Goal: Task Accomplishment & Management: Manage account settings

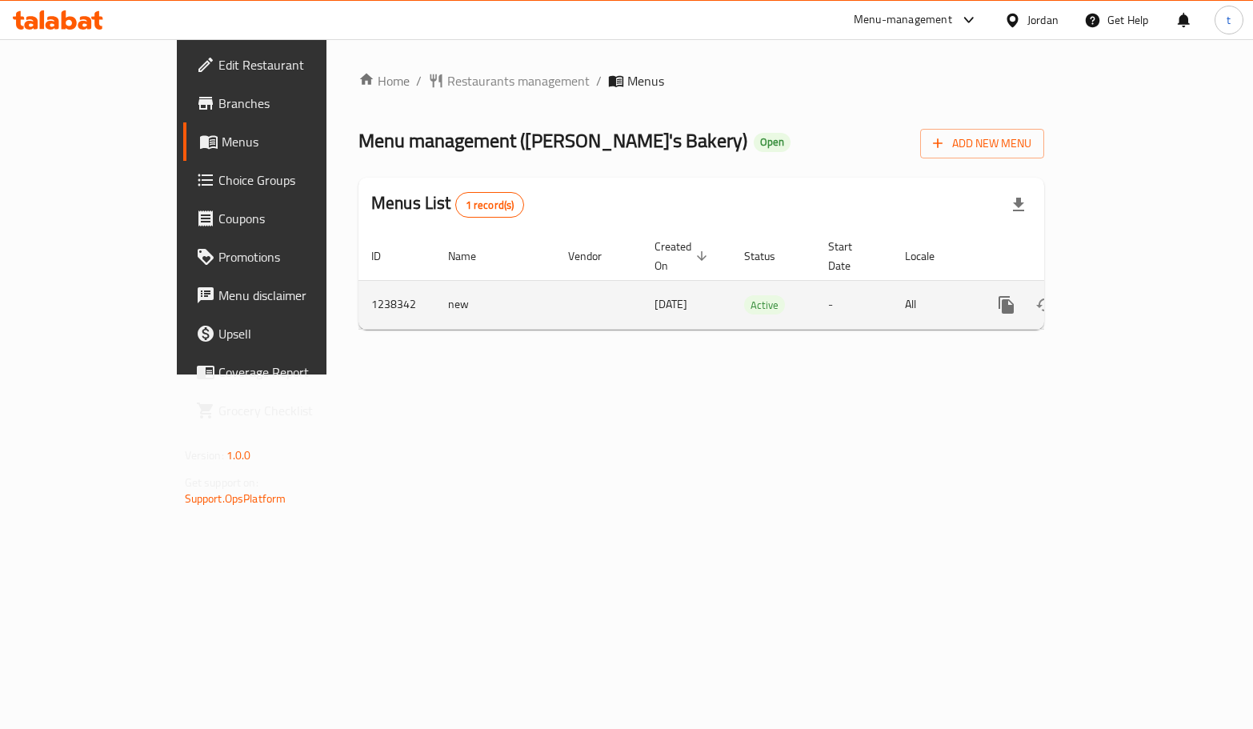
click at [1132, 295] on icon "enhanced table" at bounding box center [1121, 304] width 19 height 19
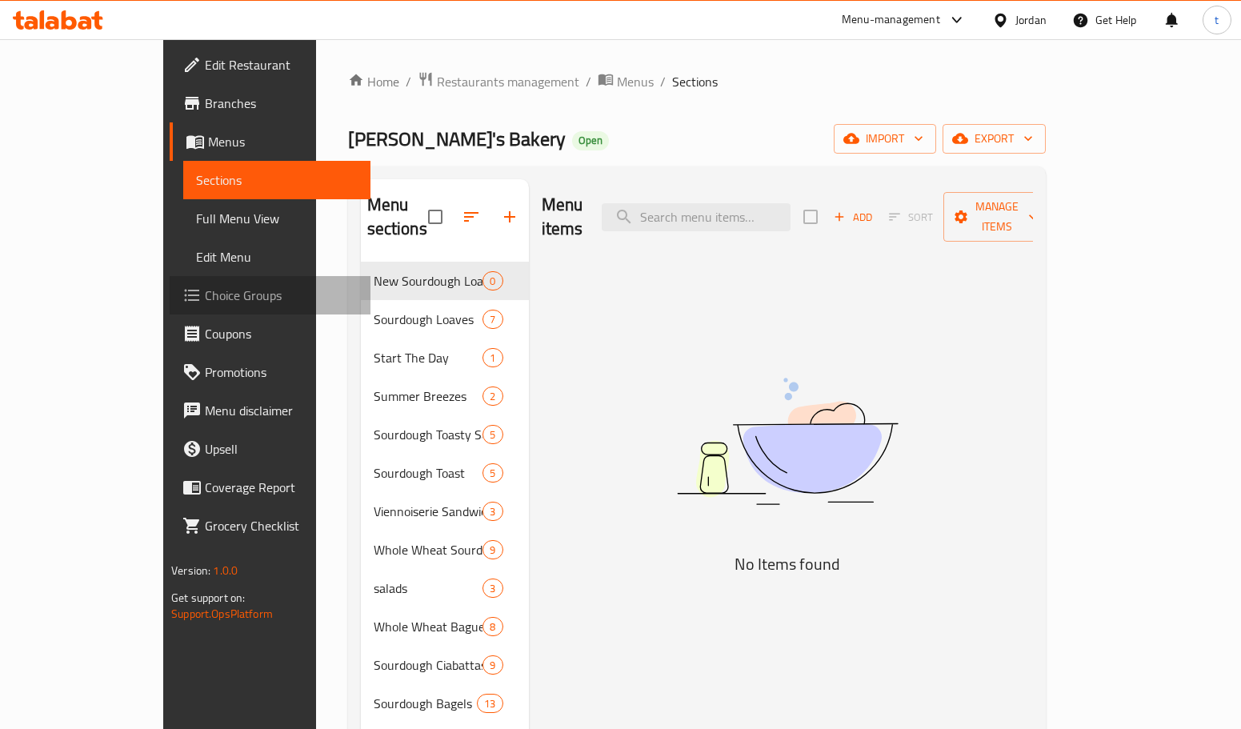
click at [205, 296] on span "Choice Groups" at bounding box center [281, 295] width 153 height 19
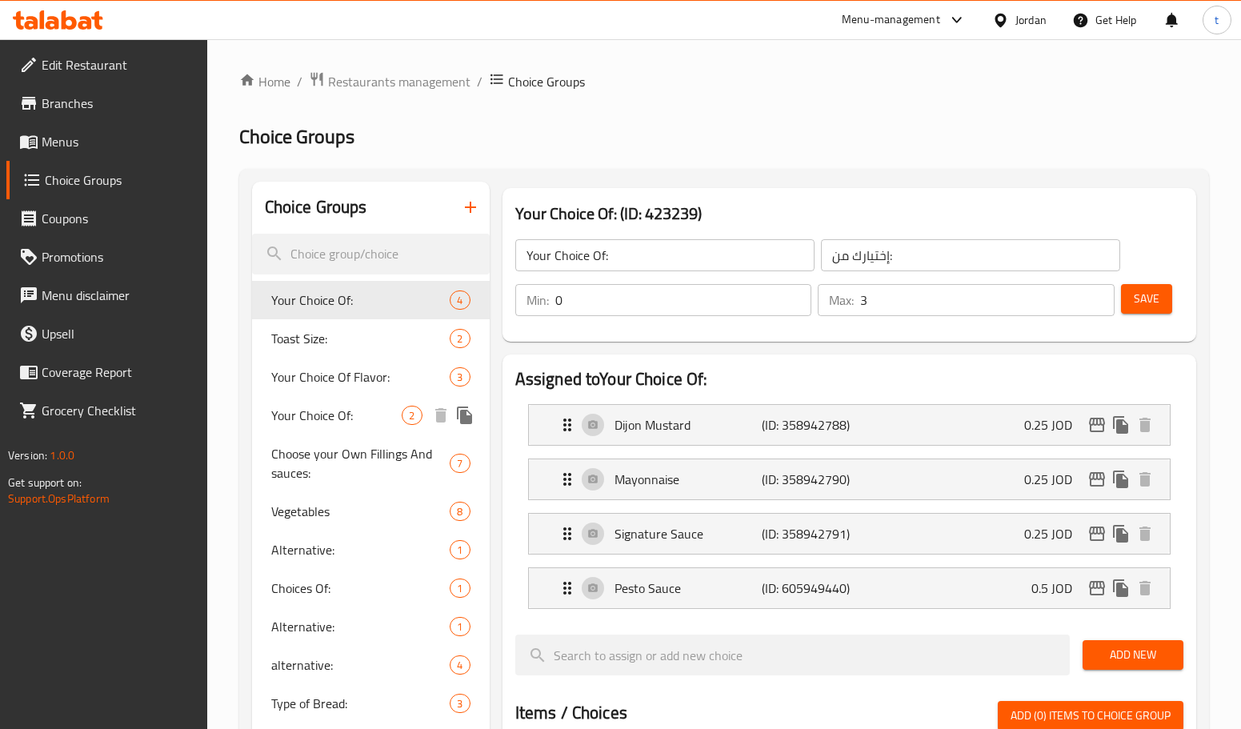
click at [343, 411] on span "Your Choice Of:" at bounding box center [336, 415] width 131 height 19
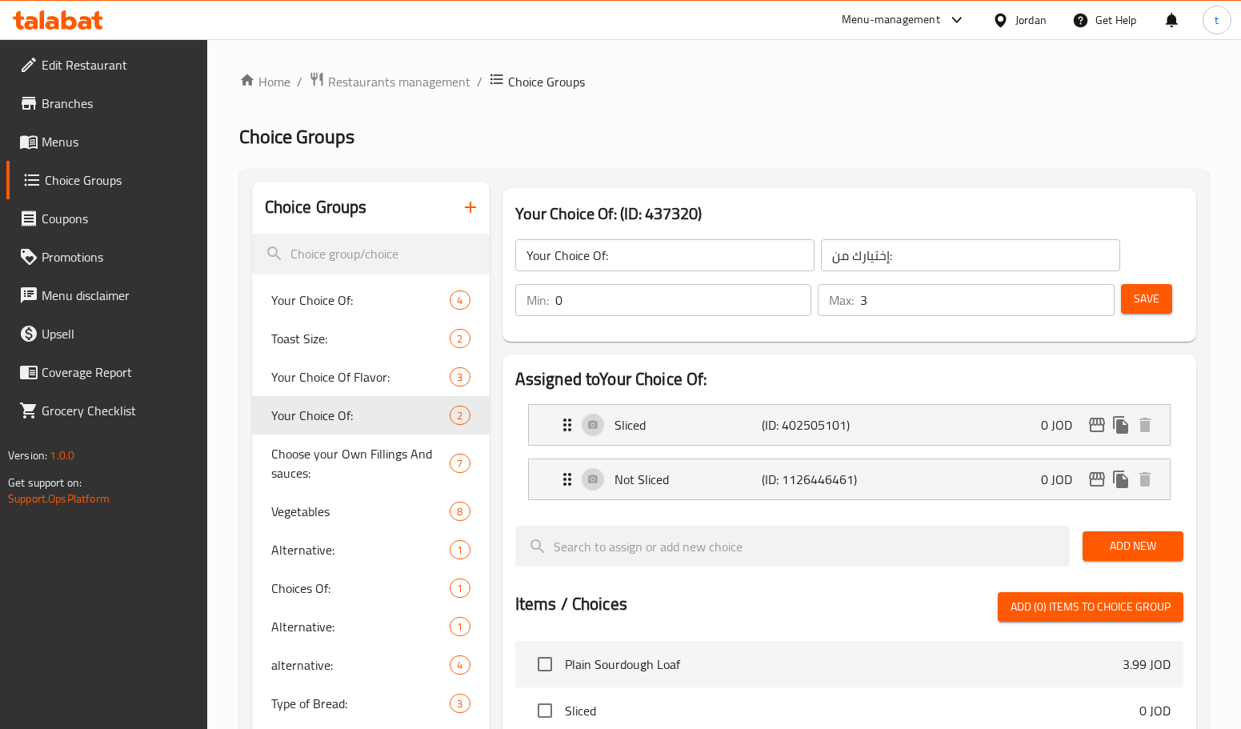
type input "1"
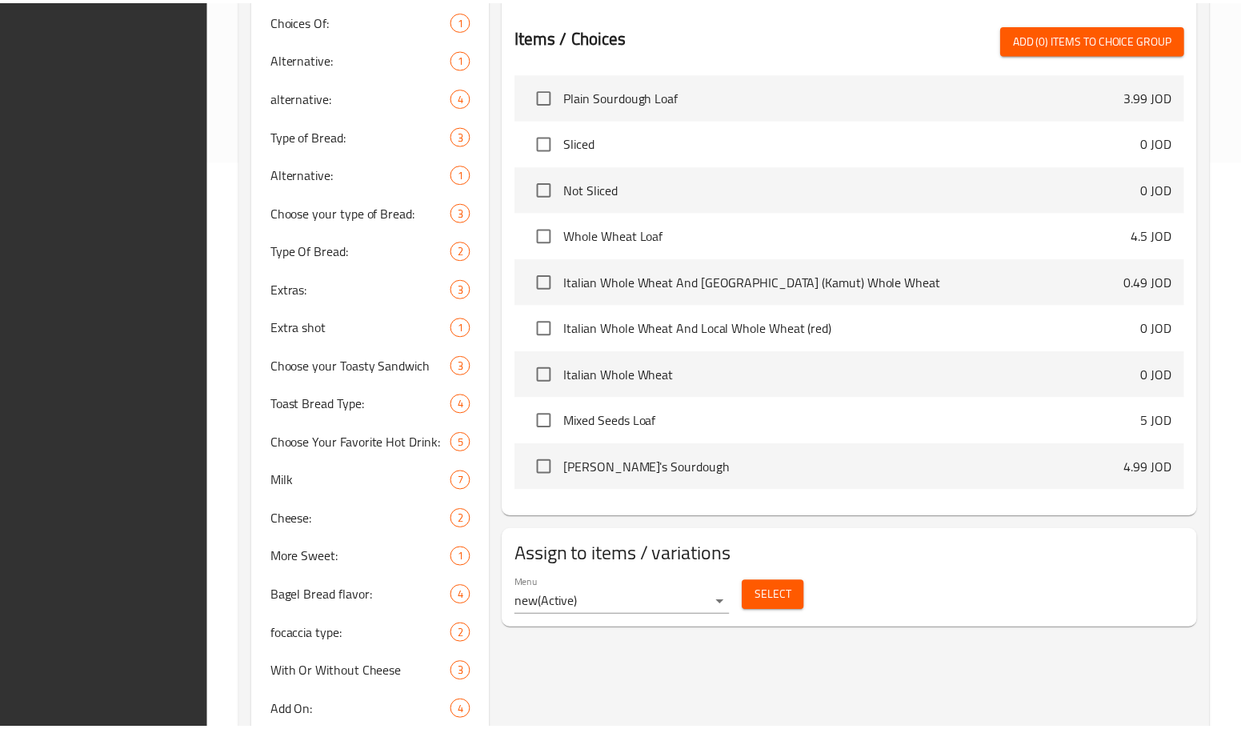
scroll to position [871, 0]
